Goal: Task Accomplishment & Management: Use online tool/utility

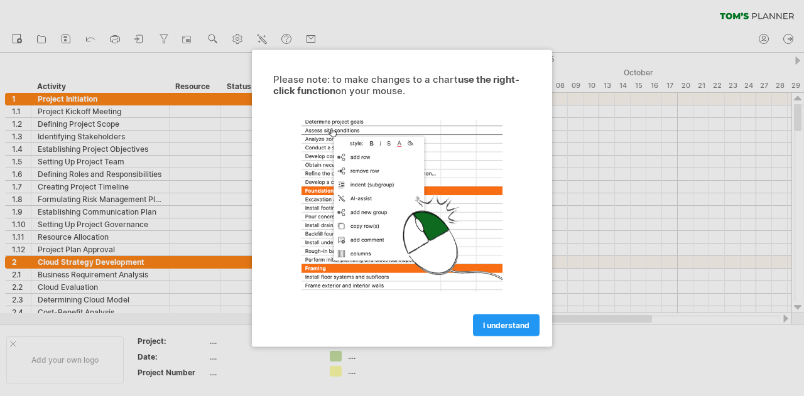
click at [520, 325] on span "I understand" at bounding box center [506, 324] width 46 height 9
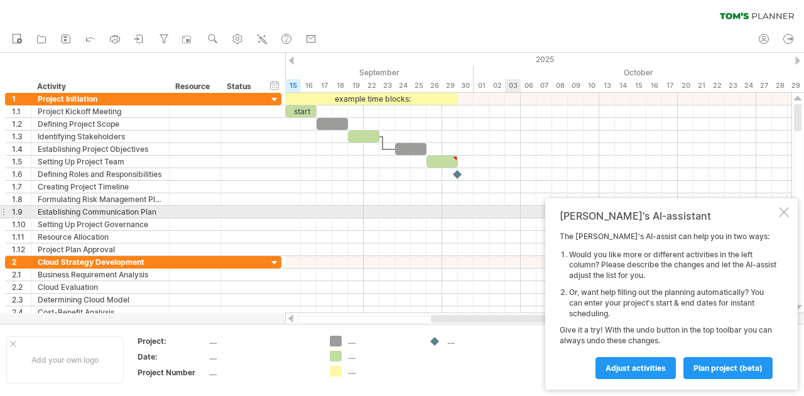
click at [787, 209] on div at bounding box center [784, 212] width 10 height 10
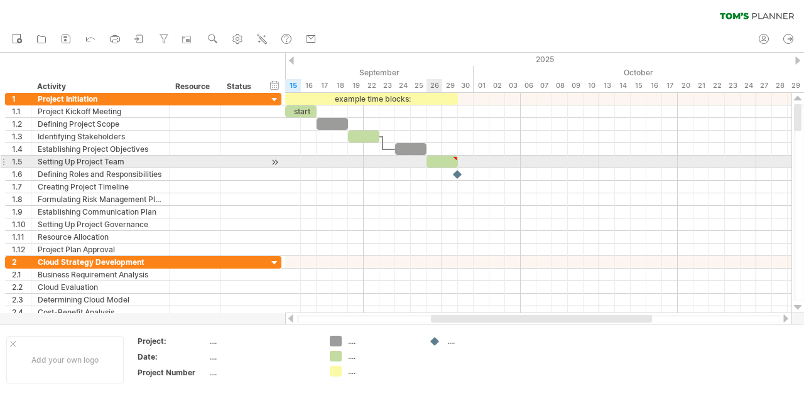
type textarea "**********"
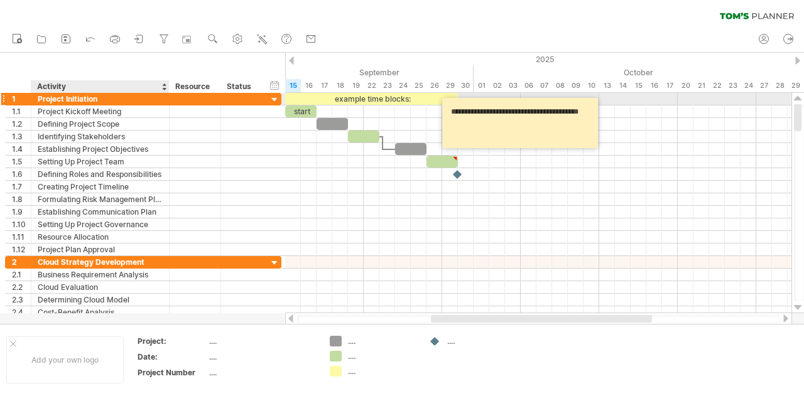
click at [53, 99] on div "Project Initiation" at bounding box center [100, 99] width 125 height 12
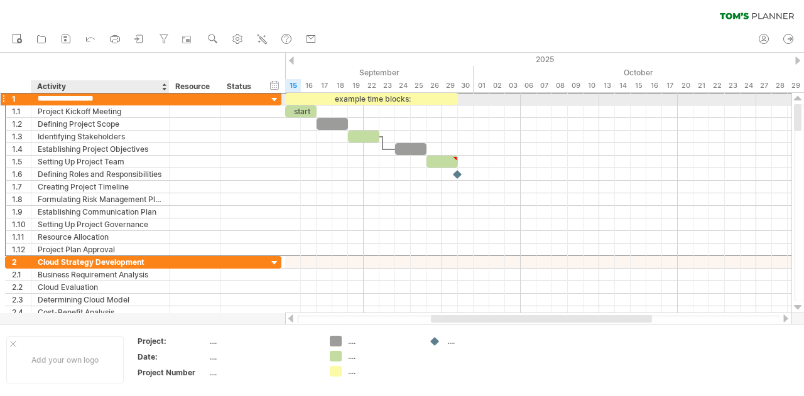
click at [68, 97] on input "**********" at bounding box center [100, 99] width 125 height 12
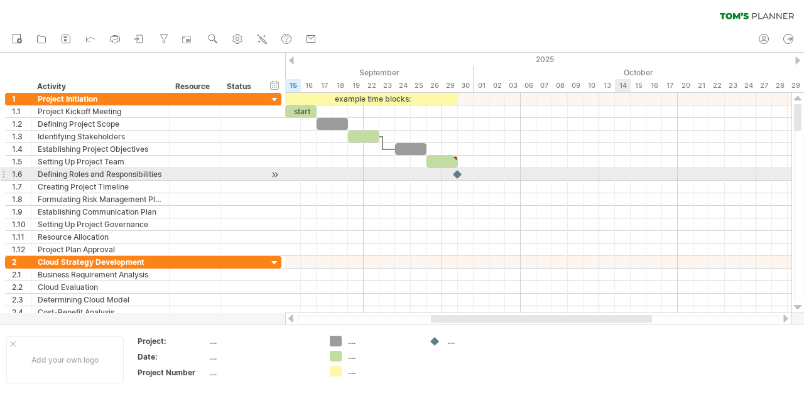
click at [622, 178] on div at bounding box center [538, 174] width 506 height 13
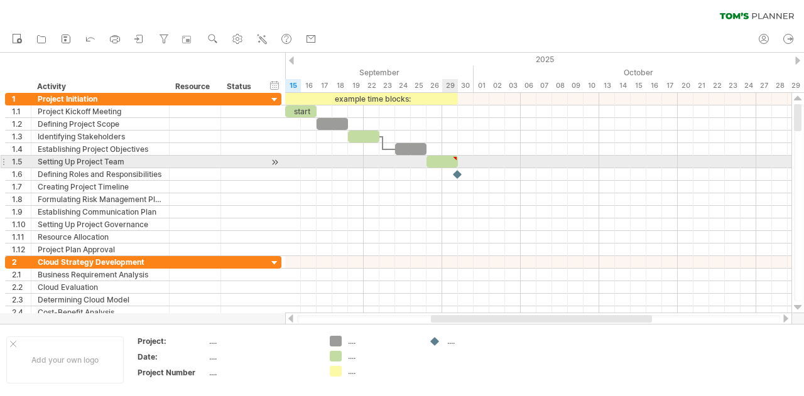
click at [447, 159] on div at bounding box center [441, 162] width 31 height 12
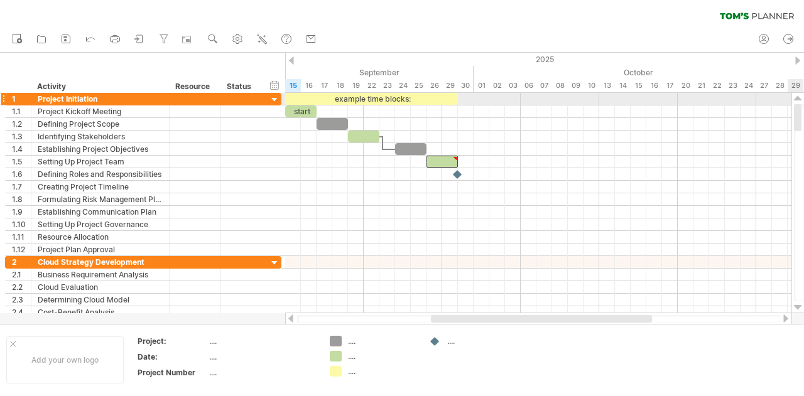
drag, startPoint x: 801, startPoint y: 116, endPoint x: 791, endPoint y: 98, distance: 20.2
click at [791, 98] on div at bounding box center [797, 203] width 13 height 220
click at [799, 60] on div at bounding box center [797, 61] width 5 height 8
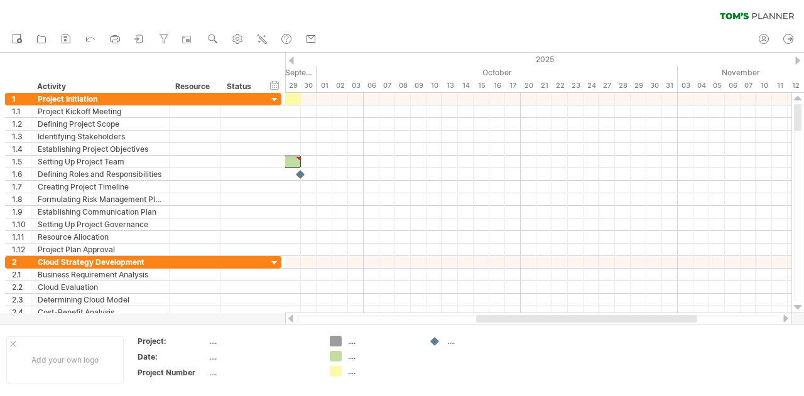
click at [798, 61] on div at bounding box center [797, 61] width 5 height 8
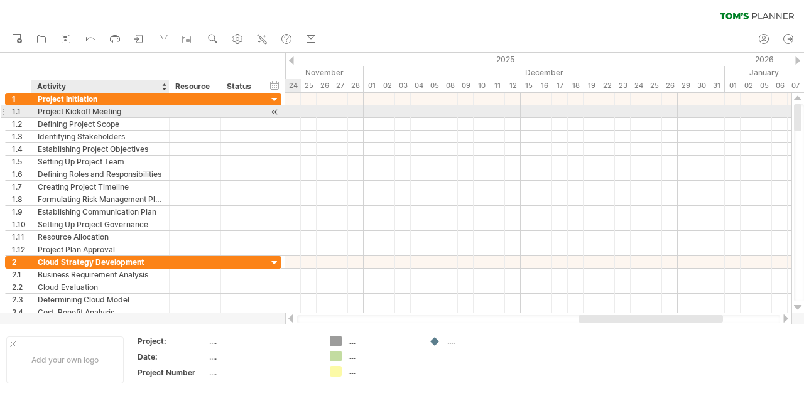
click at [69, 113] on div "Project Kickoff Meeting" at bounding box center [100, 111] width 125 height 12
